Goal: Communication & Community: Answer question/provide support

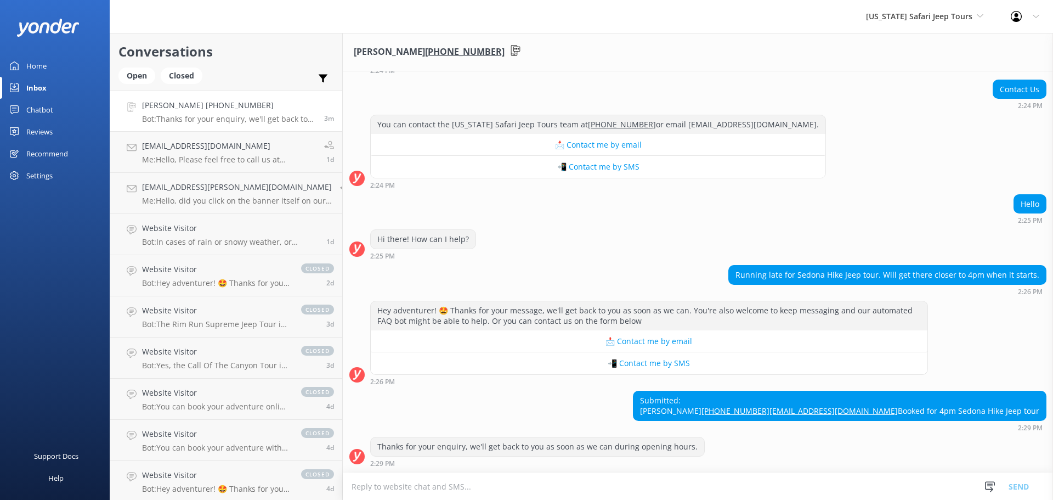
scroll to position [123, 0]
click at [242, 123] on link "Dawn +17737067379 Bot: Thanks for your enquiry, we'll get back to you as soon a…" at bounding box center [226, 111] width 232 height 41
click at [771, 391] on div "Submitted: Dawn +17737067379 Dmmpharmd@gmail.com Booked for 4pm Sedona Hike Jee…" at bounding box center [698, 411] width 711 height 41
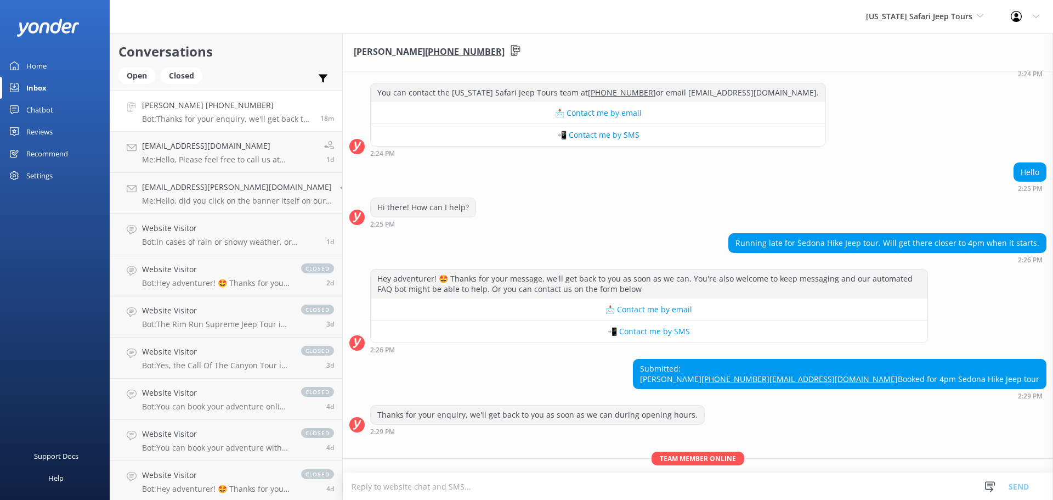
scroll to position [205, 0]
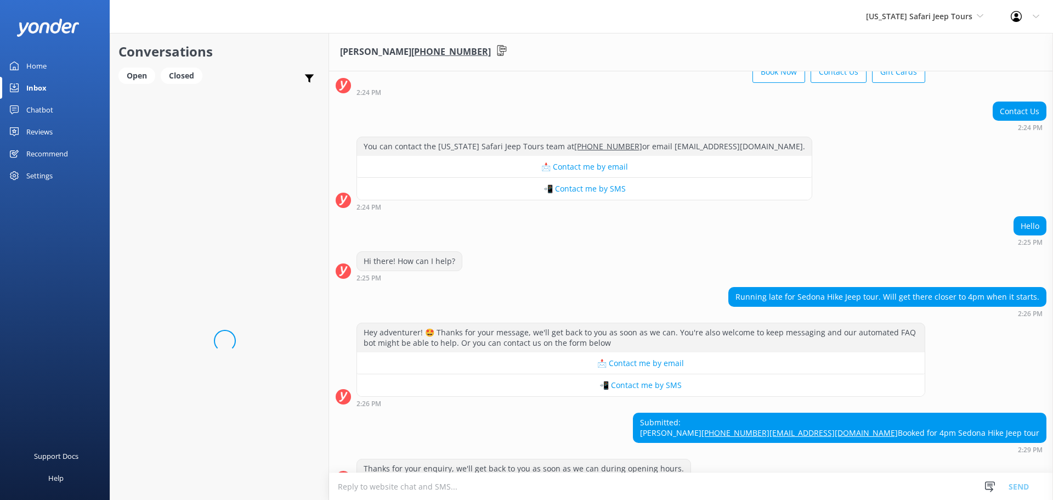
scroll to position [123, 0]
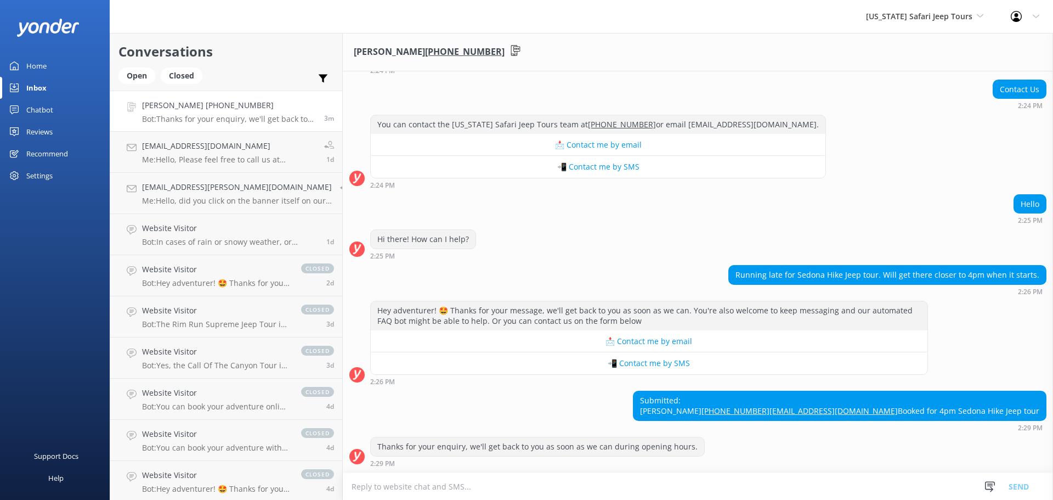
click at [524, 486] on textarea at bounding box center [698, 486] width 711 height 27
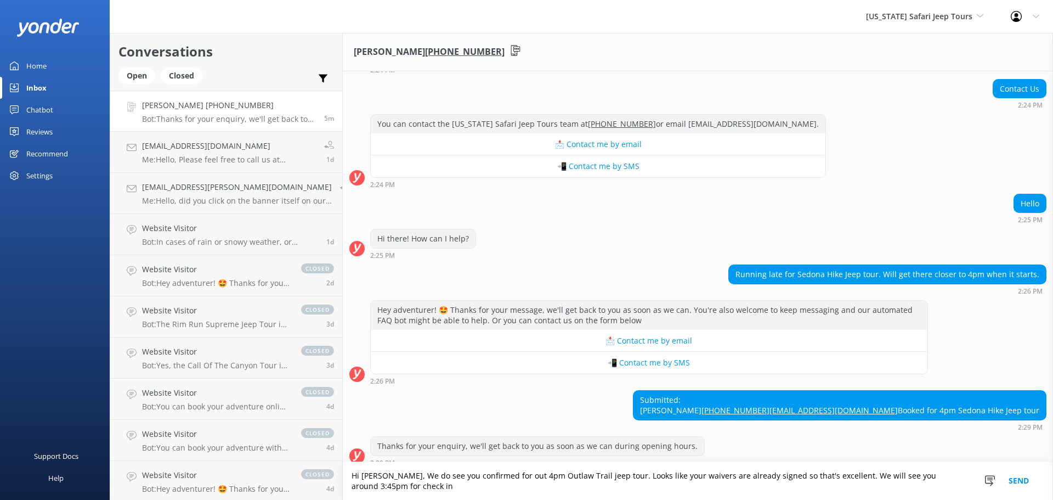
scroll to position [134, 0]
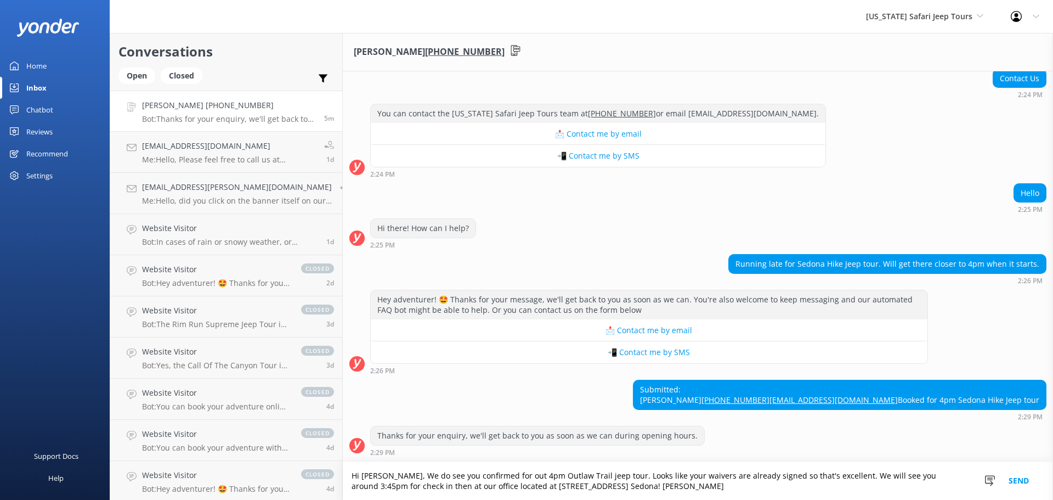
type textarea "Hi [PERSON_NAME], We do see you confirmed for out 4pm Outlaw Trail jeep tour. L…"
click at [1015, 478] on button "Send" at bounding box center [1019, 481] width 41 height 38
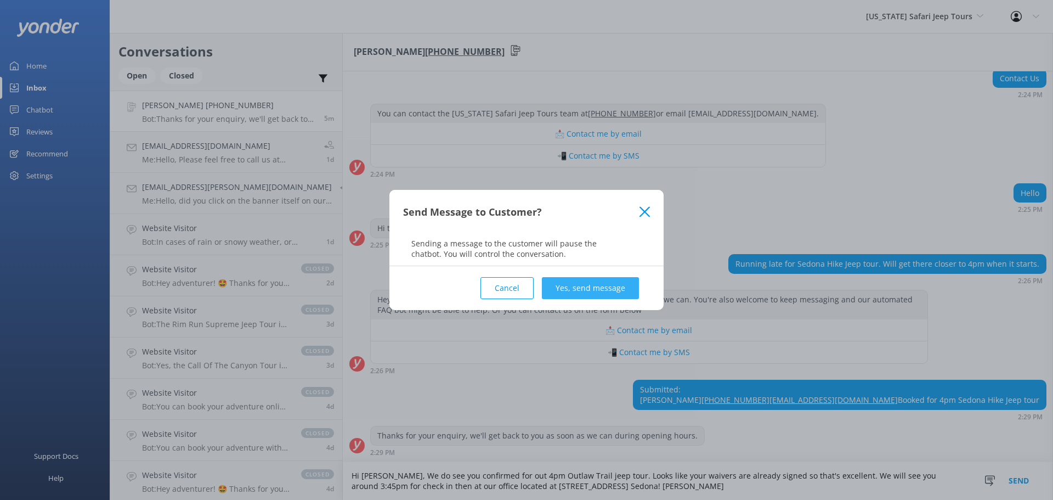
click at [602, 288] on button "Yes, send message" at bounding box center [590, 288] width 97 height 22
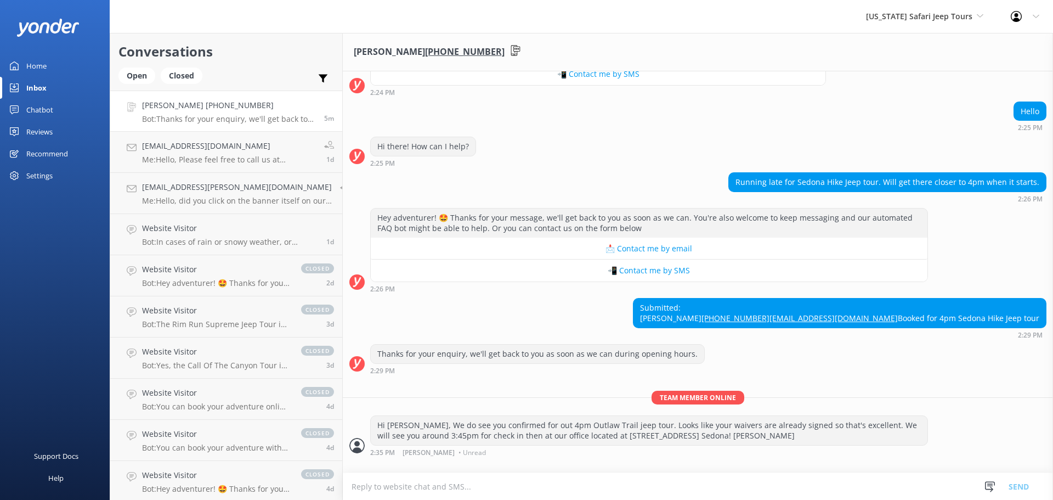
scroll to position [205, 0]
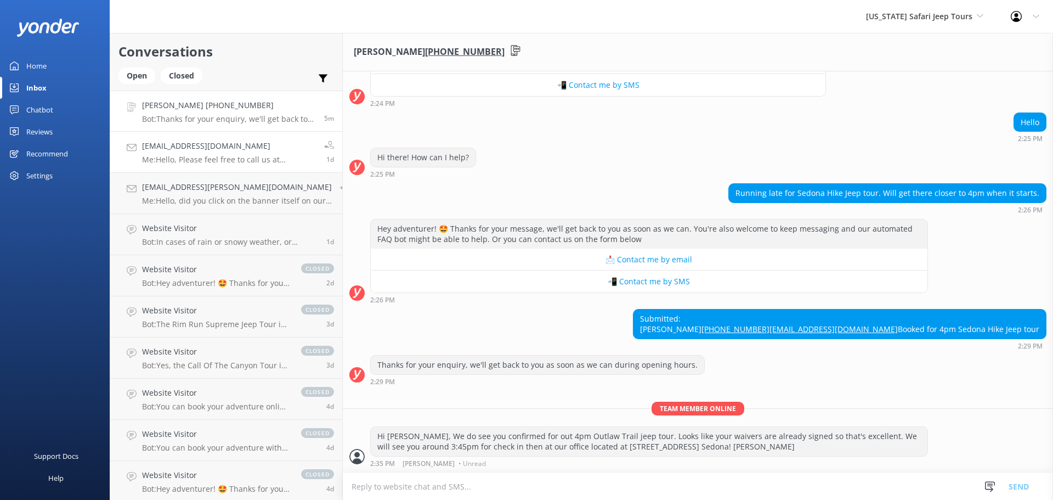
click at [244, 159] on p "Me: Hello, Please feel free to call us at 928-282-3012 to discuss your family. …" at bounding box center [229, 160] width 174 height 10
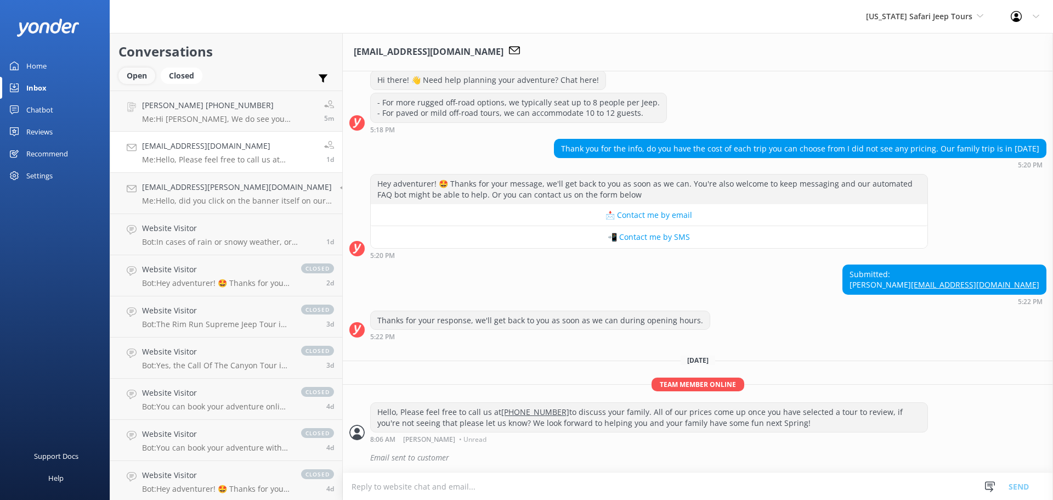
click at [132, 71] on div "Open" at bounding box center [137, 75] width 37 height 16
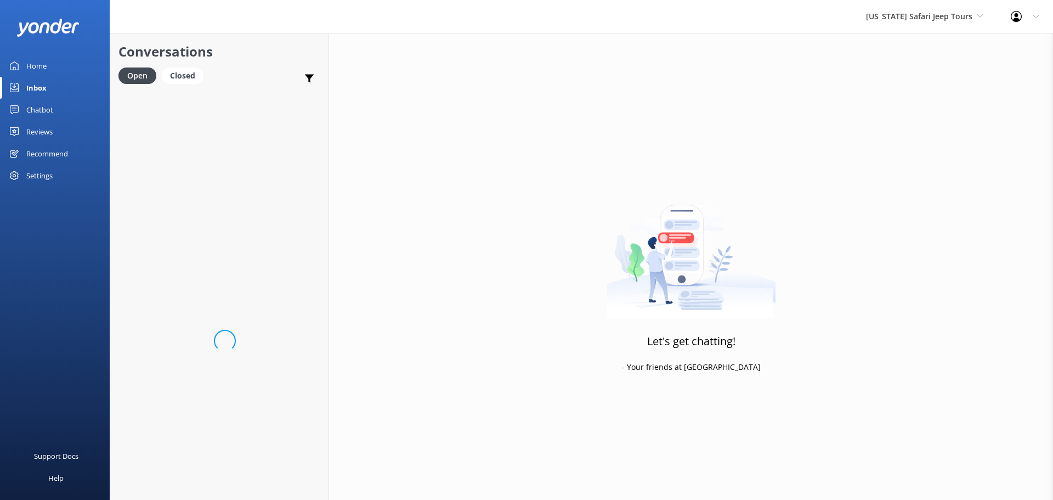
click at [240, 41] on div "Conversations Open Closed Important Assigned to me Unassigned SMS" at bounding box center [219, 62] width 218 height 58
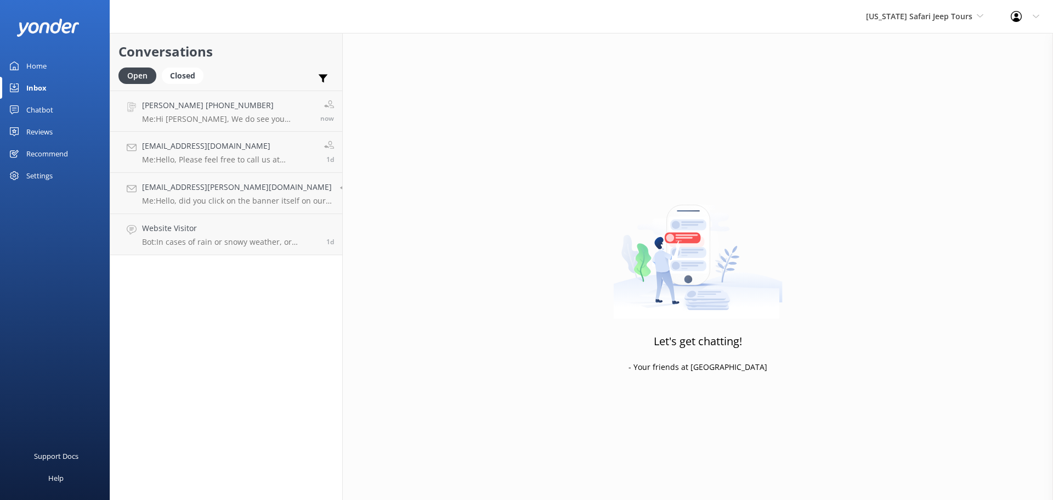
drag, startPoint x: 190, startPoint y: 425, endPoint x: 192, endPoint y: 399, distance: 25.3
click at [189, 422] on div "Conversations Open Closed Important Assigned to me Unassigned SMS Dawn +1773706…" at bounding box center [226, 266] width 233 height 467
click at [212, 244] on p "Bot: In cases of rain or snowy weather, or additional Forest Service conditions…" at bounding box center [230, 242] width 176 height 10
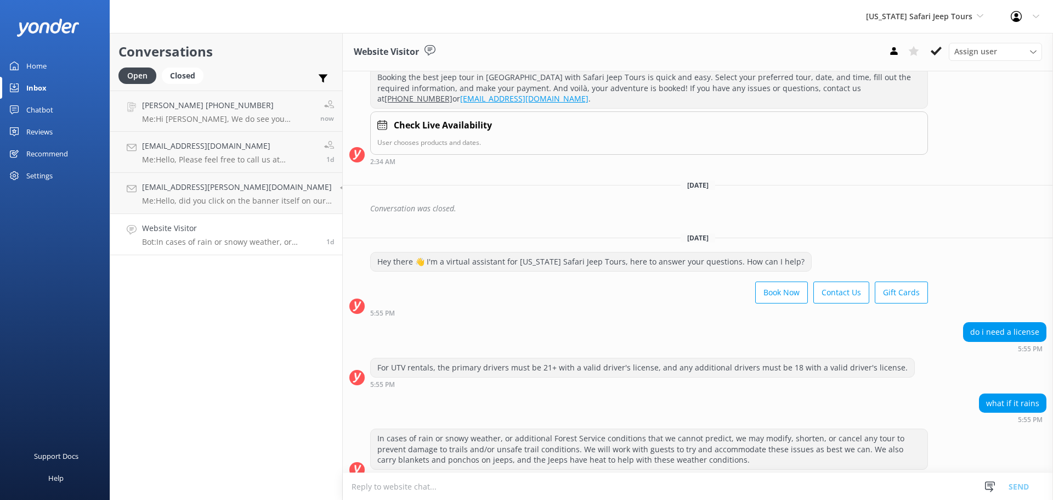
scroll to position [2147, 0]
click at [418, 486] on textarea at bounding box center [698, 486] width 711 height 27
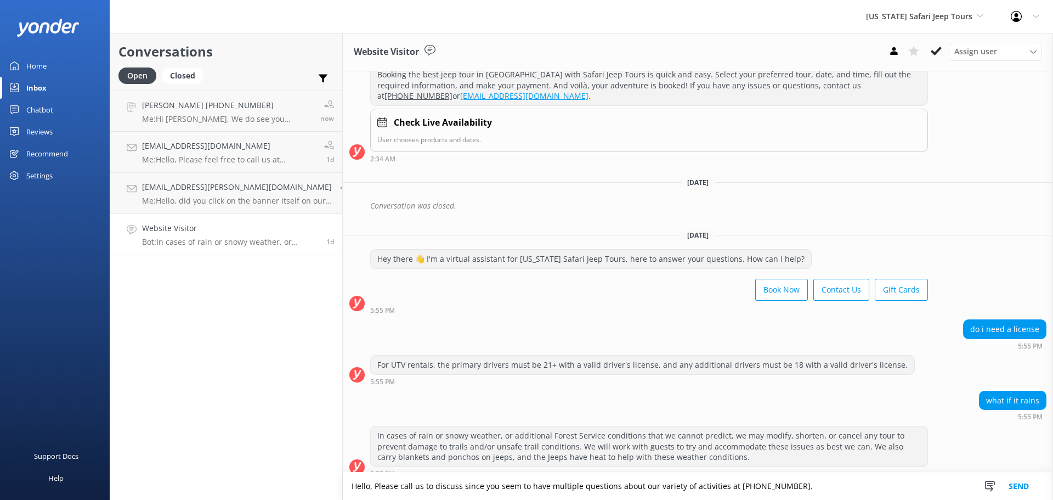
type textarea "Hello, Please call us to discuss since you seem to have multiple questions abou…"
click at [1027, 487] on button "Send" at bounding box center [1019, 485] width 41 height 27
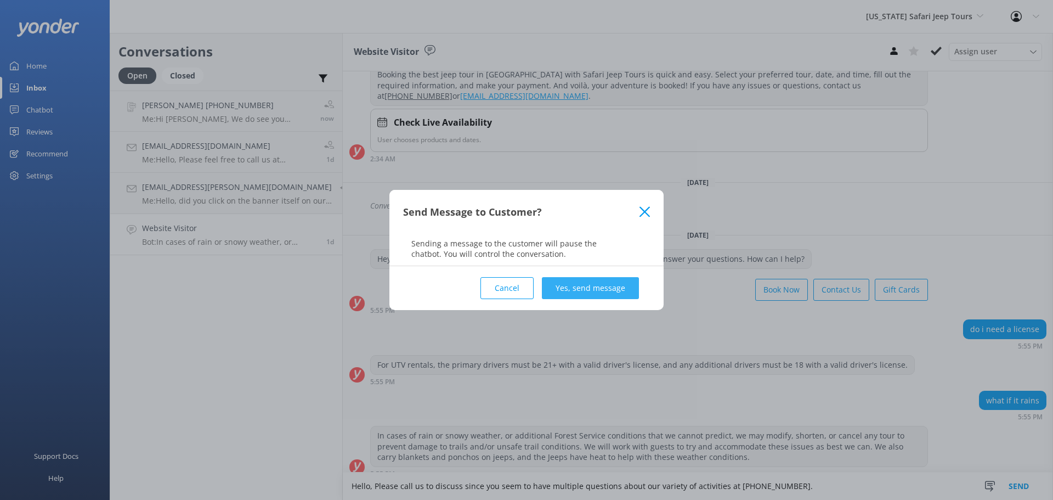
click at [623, 292] on button "Yes, send message" at bounding box center [590, 288] width 97 height 22
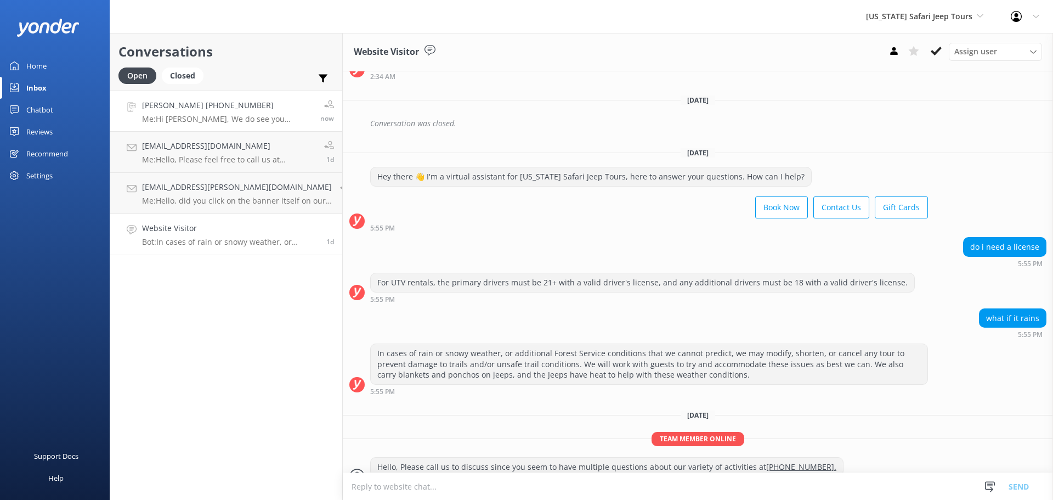
scroll to position [2239, 0]
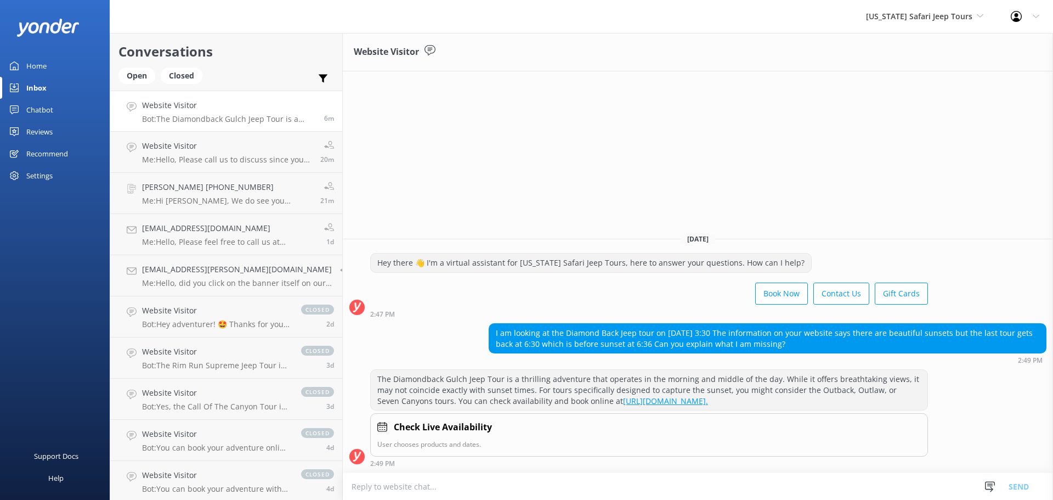
click at [465, 484] on textarea at bounding box center [698, 486] width 711 height 27
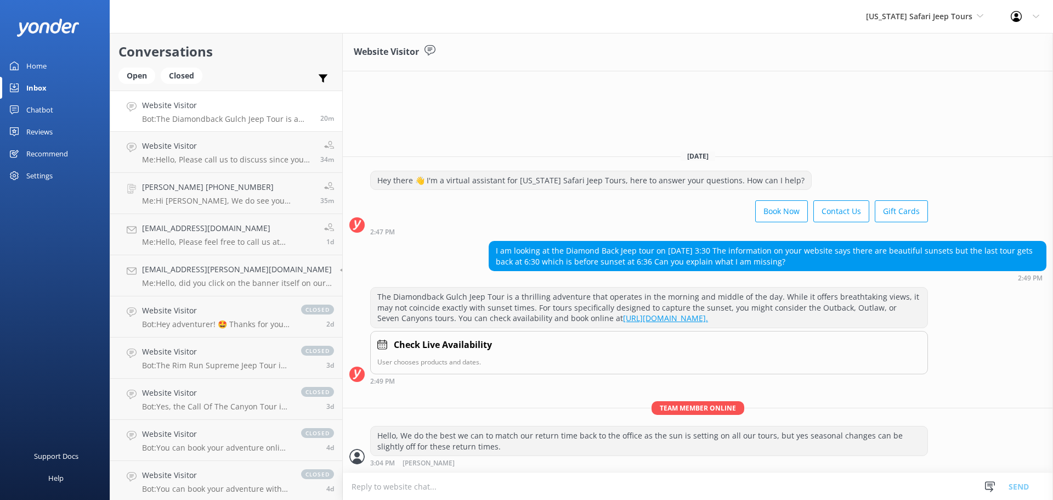
click at [42, 126] on div "Reviews" at bounding box center [39, 132] width 26 height 22
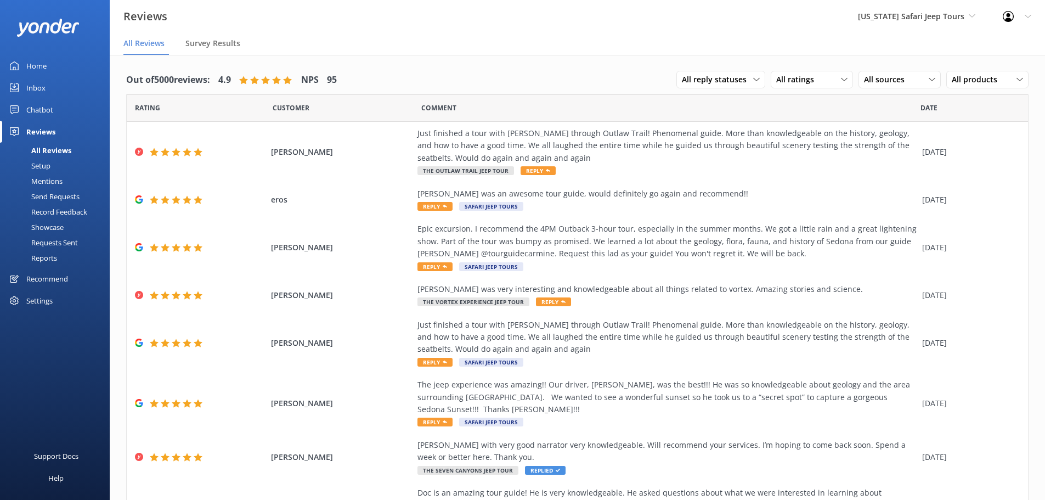
click at [57, 146] on div "All Reviews" at bounding box center [39, 150] width 65 height 15
click at [42, 164] on div "Setup" at bounding box center [29, 165] width 44 height 15
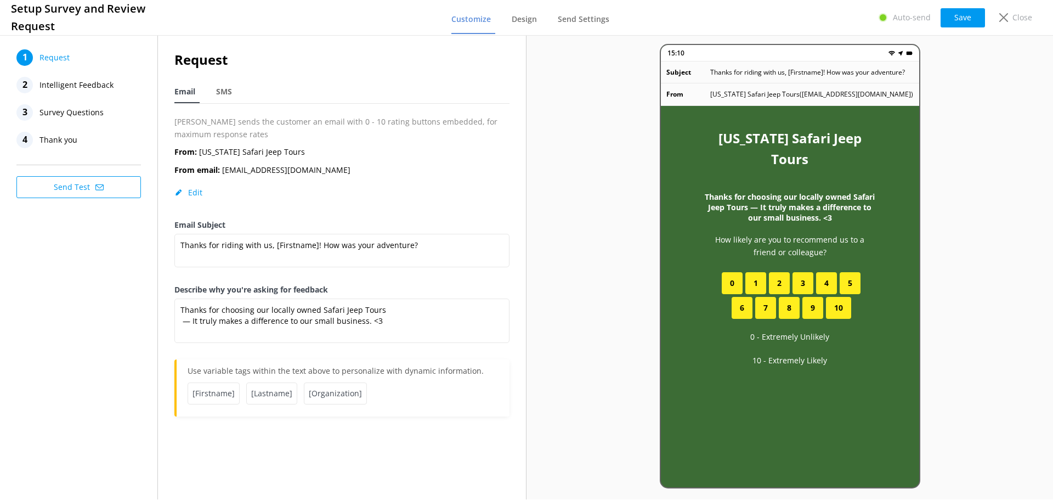
click at [59, 86] on span "Intelligent Feedback" at bounding box center [77, 85] width 74 height 16
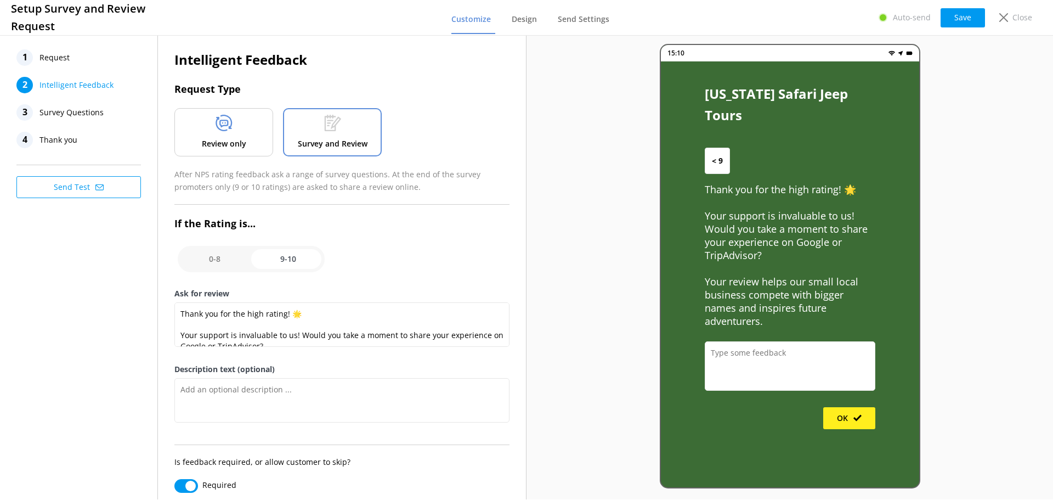
click at [238, 138] on p "Review only" at bounding box center [224, 144] width 44 height 12
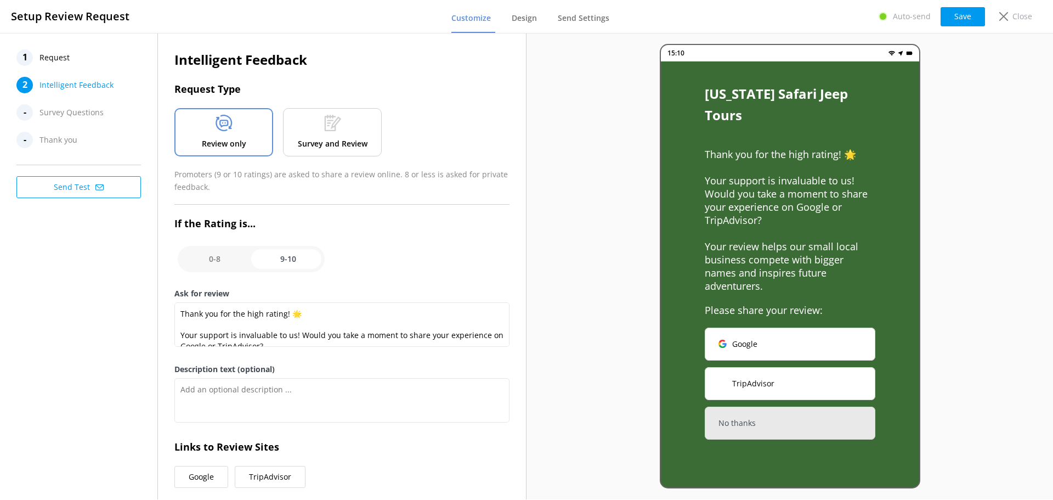
click at [99, 291] on div "1 Request 2 Intelligent Feedback - Survey Questions - Thank you Send Test" at bounding box center [79, 266] width 158 height 466
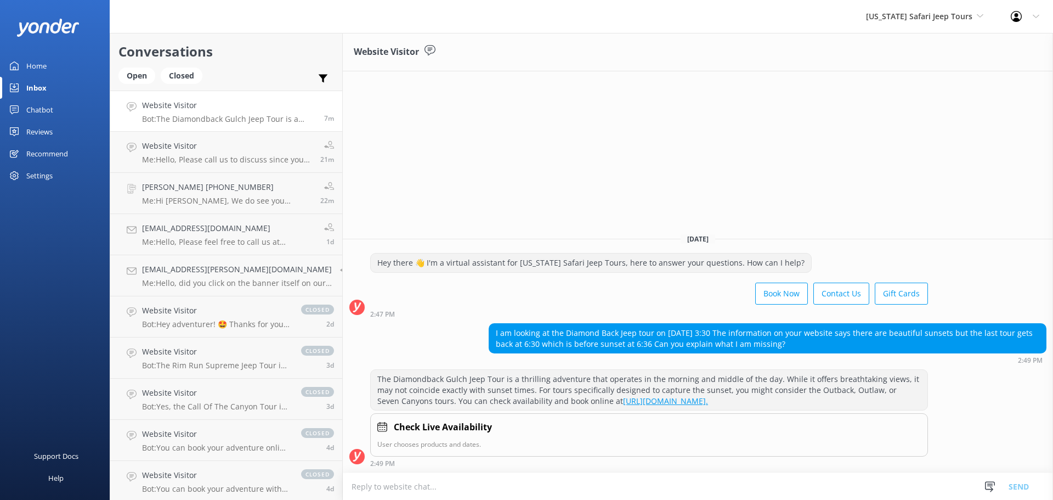
click at [40, 62] on div "Home" at bounding box center [36, 66] width 20 height 22
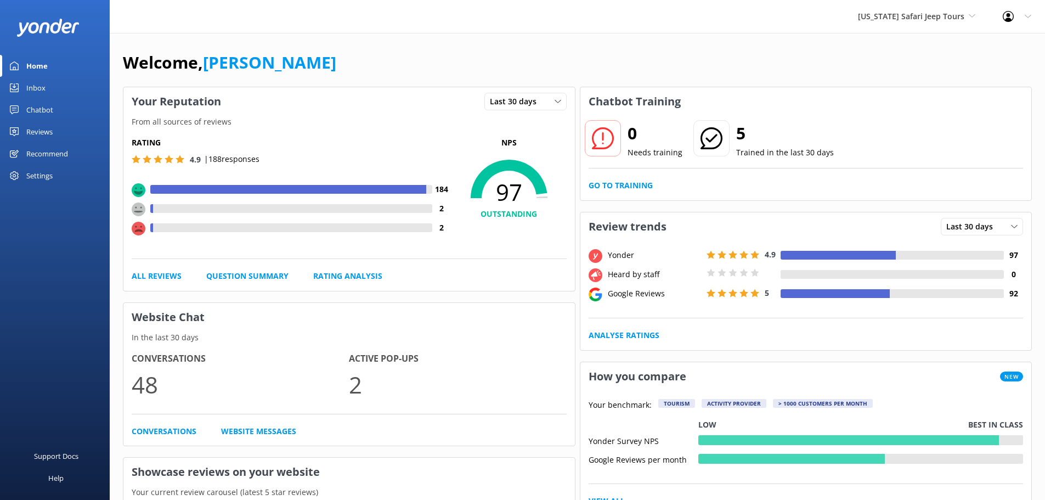
click at [35, 85] on div "Inbox" at bounding box center [35, 88] width 19 height 22
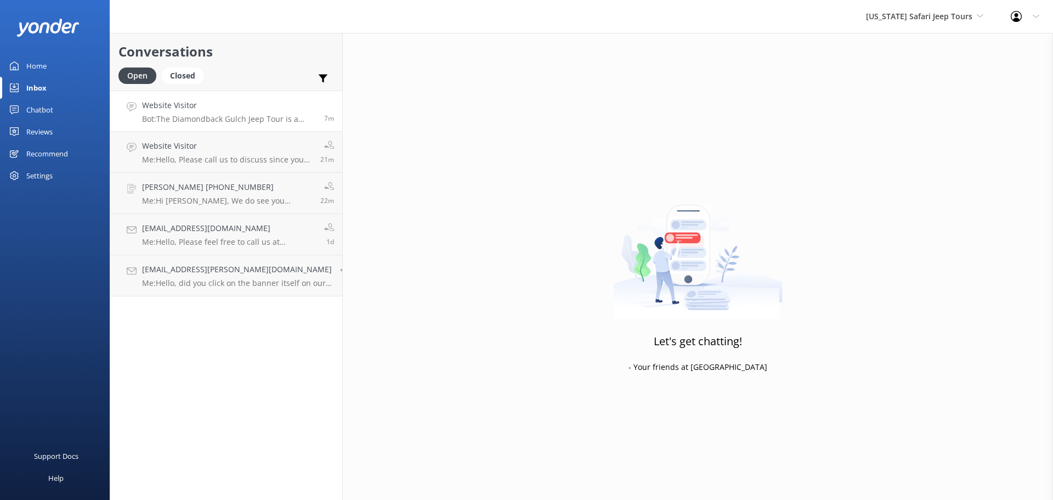
click at [249, 116] on p "Bot: The Diamondback Gulch Jeep Tour is a thrilling adventure that operates in …" at bounding box center [229, 119] width 174 height 10
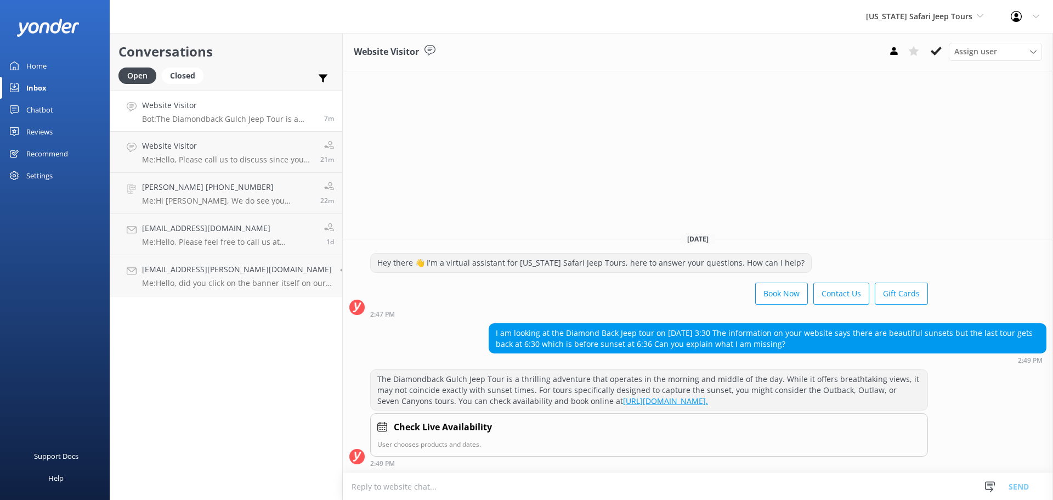
click at [422, 487] on textarea at bounding box center [698, 486] width 711 height 27
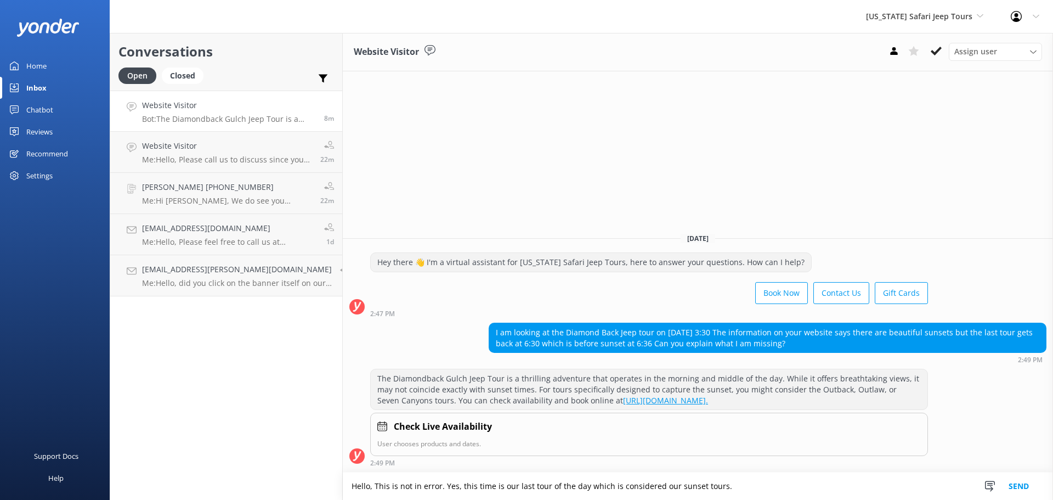
click at [446, 484] on textarea "Hello, This is not in error. Yes, this time is our last tour of the day which i…" at bounding box center [698, 485] width 711 height 27
click at [701, 489] on textarea "Hello, This is not in error, this time is our last tour of the day which is con…" at bounding box center [698, 485] width 711 height 27
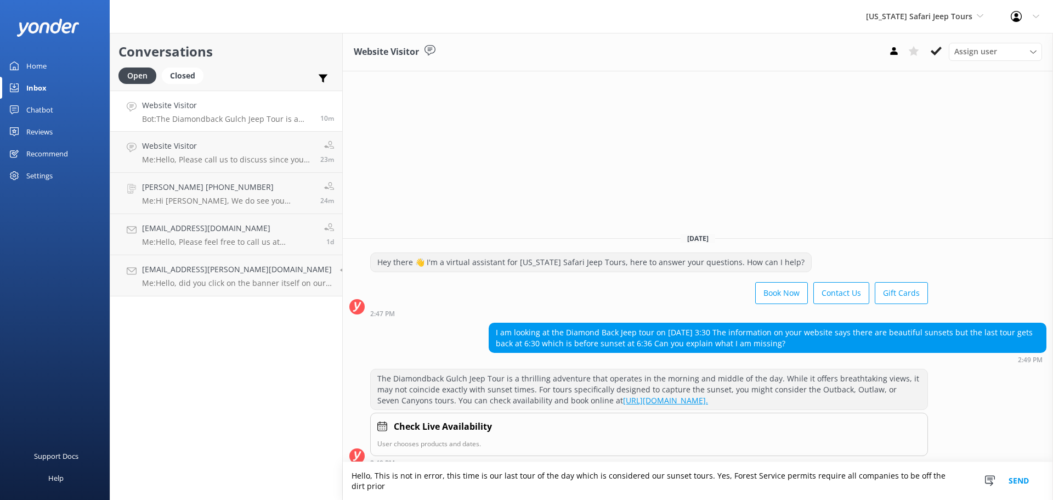
drag, startPoint x: 953, startPoint y: 487, endPoint x: 692, endPoint y: 488, distance: 260.6
click at [692, 488] on textarea "Hello, This is not in error, this time is our last tour of the day which is con…" at bounding box center [698, 481] width 711 height 38
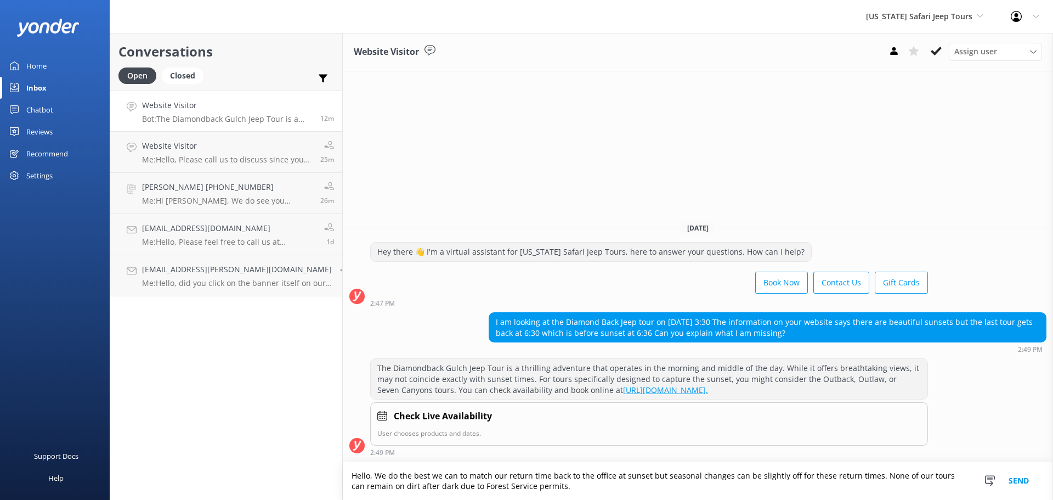
click at [430, 486] on textarea "Hello, We do the best we can to match our return time back to the office at sun…" at bounding box center [698, 481] width 711 height 38
click at [902, 475] on textarea "Hello, We do the best we can to match our return time back to the office at sun…" at bounding box center [698, 481] width 711 height 38
drag, startPoint x: 859, startPoint y: 476, endPoint x: 876, endPoint y: 488, distance: 20.9
click at [876, 488] on textarea "Hello, We do the best we can to match our return time back to the office at sun…" at bounding box center [698, 481] width 711 height 38
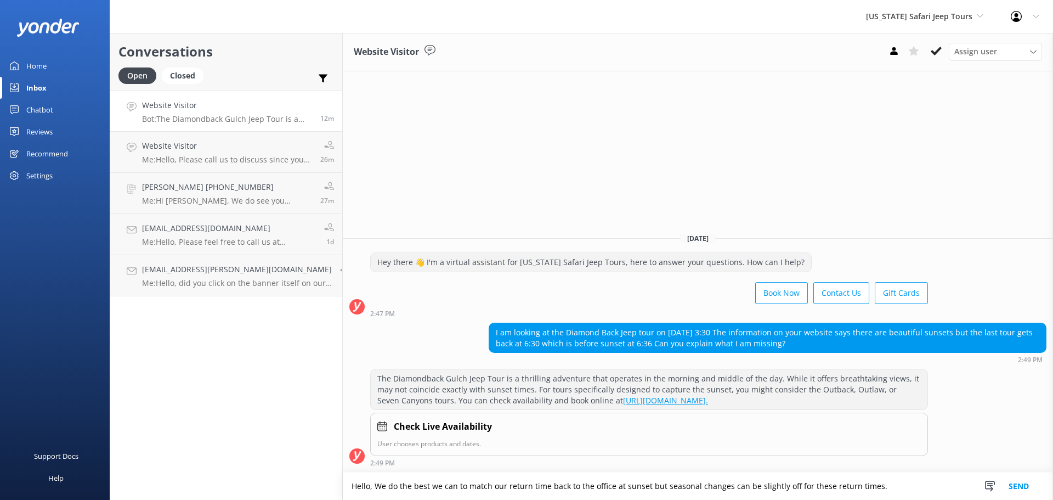
click at [634, 486] on textarea "Hello, We do the best we can to match our return time back to the office at sun…" at bounding box center [698, 485] width 711 height 27
click at [477, 486] on textarea "Hello, We do the best we can to match our return time back to the office at sun…" at bounding box center [698, 485] width 711 height 27
click at [491, 488] on textarea "Hello, We do the best we can to match our return time back to the office at sun…" at bounding box center [698, 485] width 711 height 27
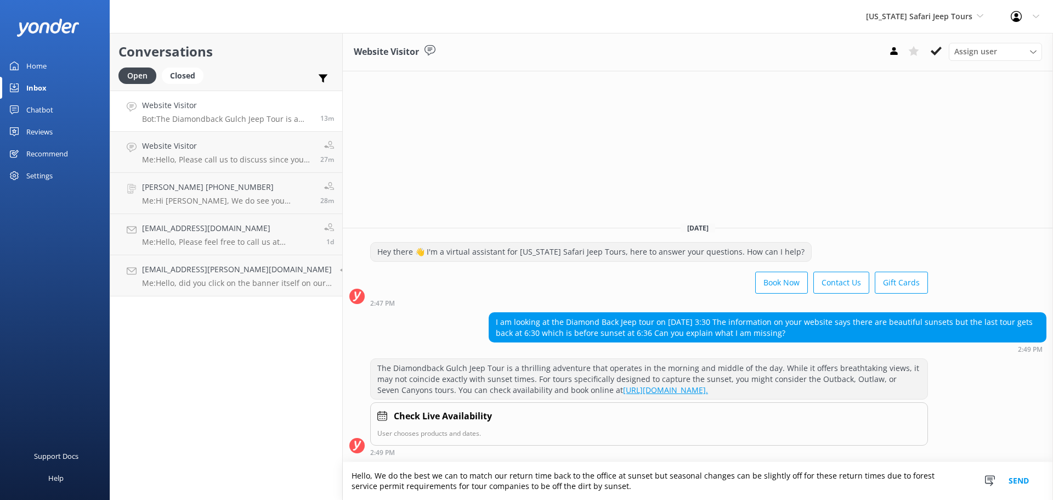
click at [597, 476] on textarea "Hello, We do the best we can to match our return time back to the office at sun…" at bounding box center [698, 481] width 711 height 38
click at [594, 487] on textarea "Hello, We do the best we can to match our return time back to the office at sun…" at bounding box center [698, 481] width 711 height 38
click at [573, 487] on textarea "Hello, We do the best we can to match our return time back to the office at sun…" at bounding box center [698, 481] width 711 height 38
drag, startPoint x: 598, startPoint y: 475, endPoint x: 638, endPoint y: 478, distance: 39.6
click at [638, 478] on textarea "Hello, We do the best we can to match our return time back to the office at sun…" at bounding box center [698, 481] width 711 height 38
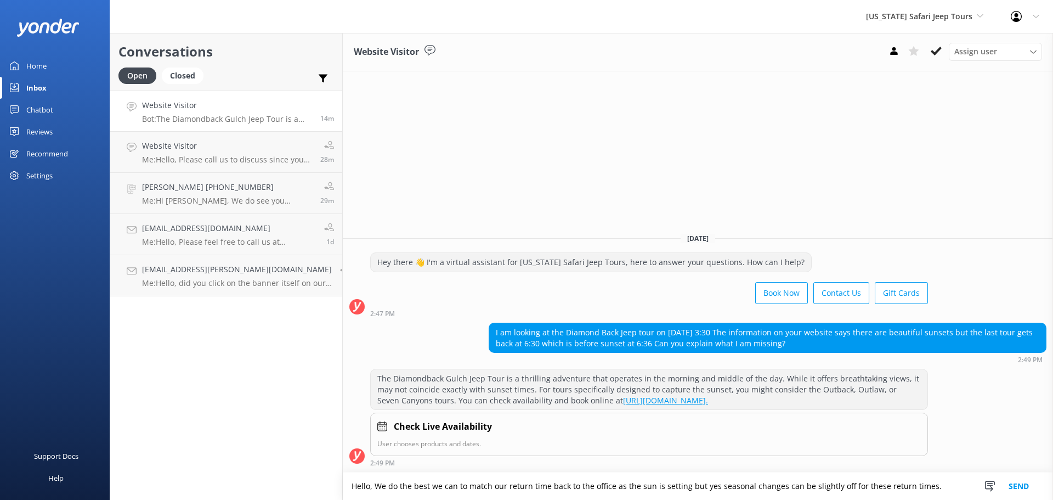
click at [670, 486] on textarea "Hello, We do the best we can to match our return time back to the office as the…" at bounding box center [698, 485] width 711 height 27
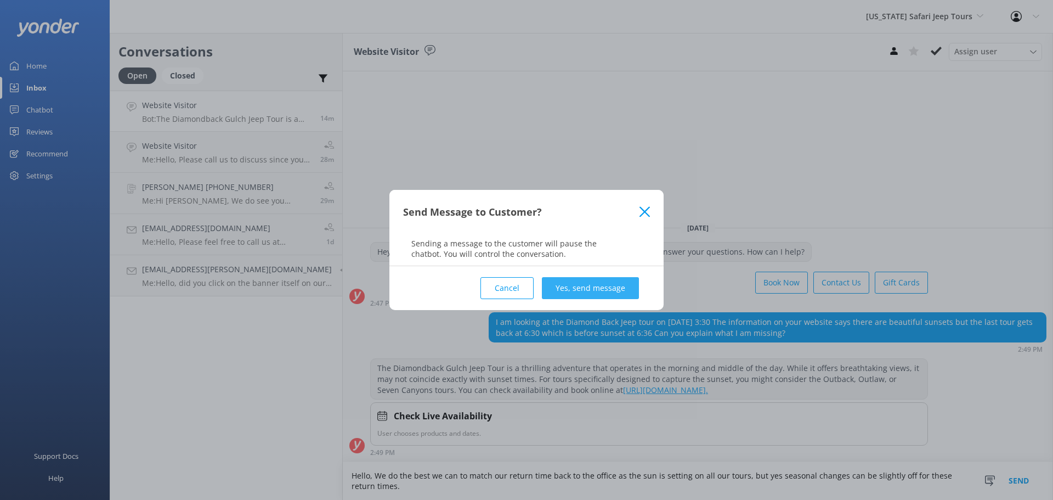
type textarea "Hello, We do the best we can to match our return time back to the office as the…"
click at [579, 288] on button "Yes, send message" at bounding box center [590, 288] width 97 height 22
